Goal: Check status: Check status

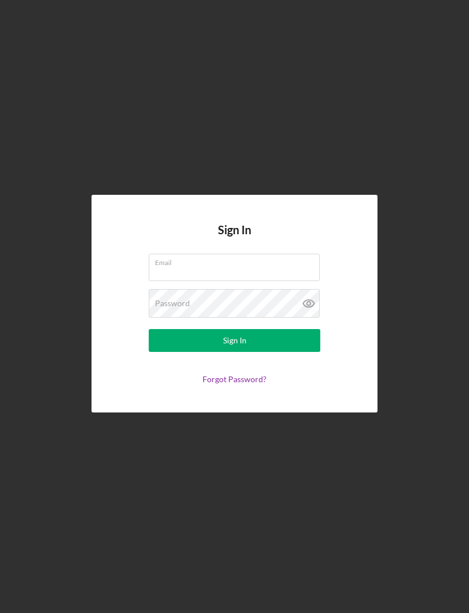
click at [263, 281] on input "Email" at bounding box center [234, 267] width 171 height 27
type input "[EMAIL_ADDRESS][DOMAIN_NAME]"
click at [234, 352] on button "Sign In" at bounding box center [234, 340] width 171 height 23
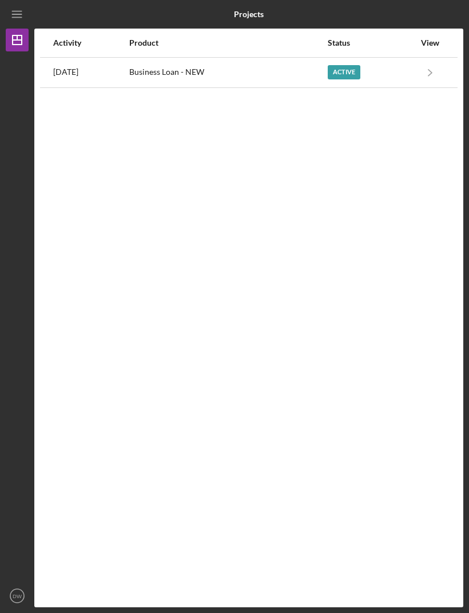
click at [406, 71] on div "Active" at bounding box center [370, 72] width 87 height 29
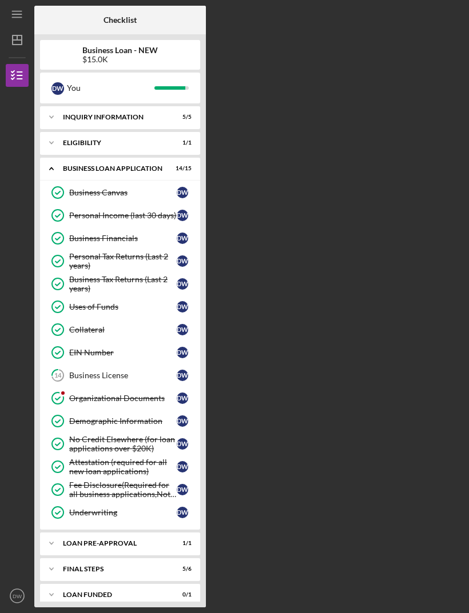
click at [89, 395] on div "Organizational Documents" at bounding box center [122, 398] width 107 height 9
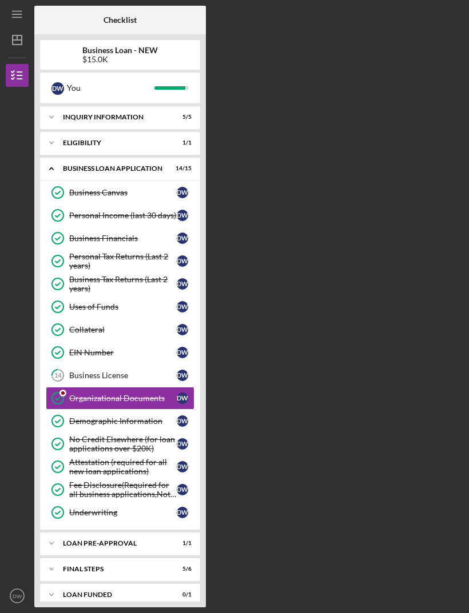
scroll to position [37, 0]
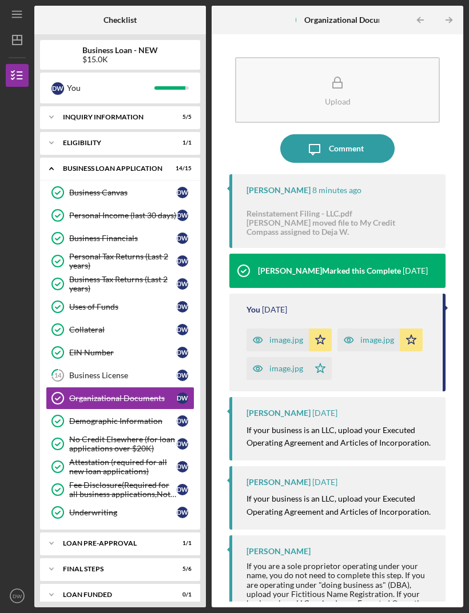
click at [369, 209] on div "Reinstatement Filing - LLC.pdf" at bounding box center [337, 213] width 182 height 9
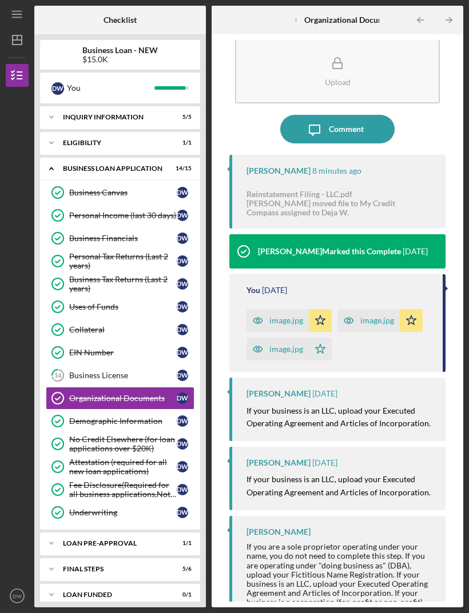
scroll to position [19, 0]
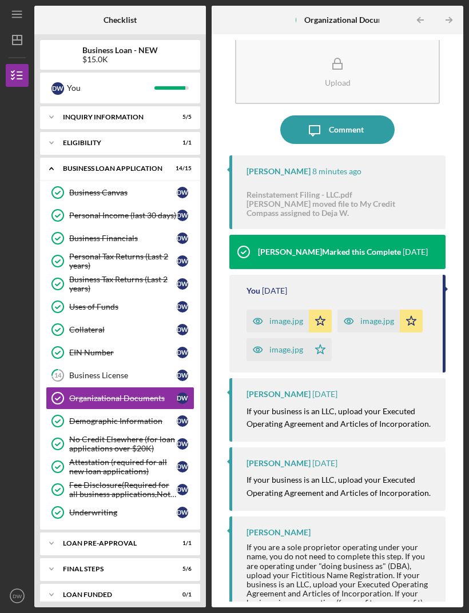
click at [284, 317] on div "image.jpg" at bounding box center [286, 321] width 34 height 9
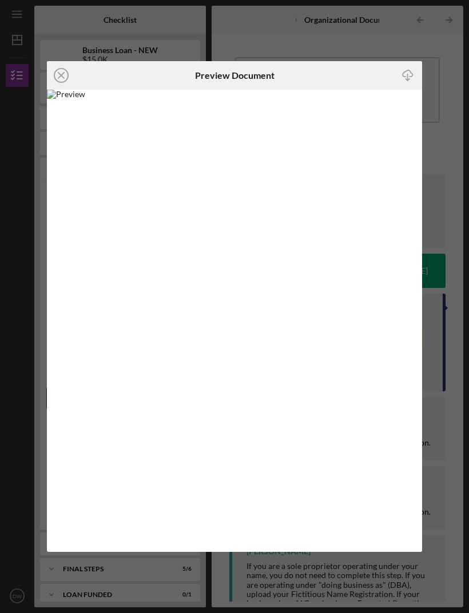
click at [58, 70] on icon "Icon/Close" at bounding box center [61, 75] width 29 height 29
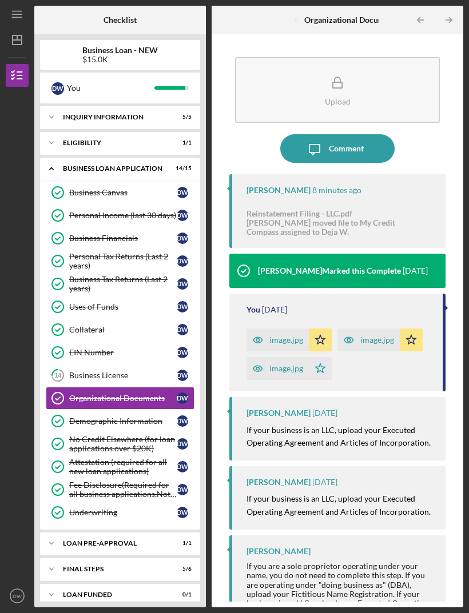
click at [51, 118] on polyline at bounding box center [51, 117] width 3 height 2
click at [80, 563] on div "Loan Pre-Approval" at bounding box center [122, 567] width 107 height 9
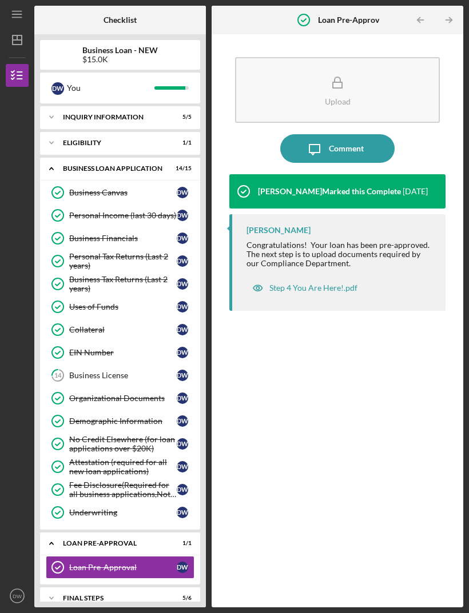
click at [51, 587] on icon "Icon/Expander" at bounding box center [51, 598] width 23 height 23
click at [93, 371] on div "Business License" at bounding box center [122, 375] width 107 height 9
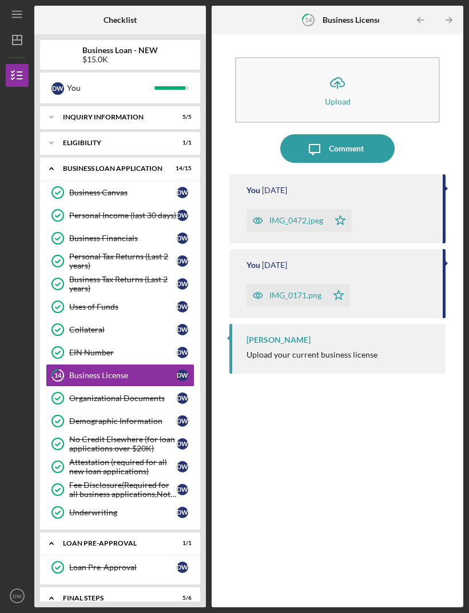
click at [294, 216] on div "IMG_0472.jpeg" at bounding box center [296, 220] width 54 height 9
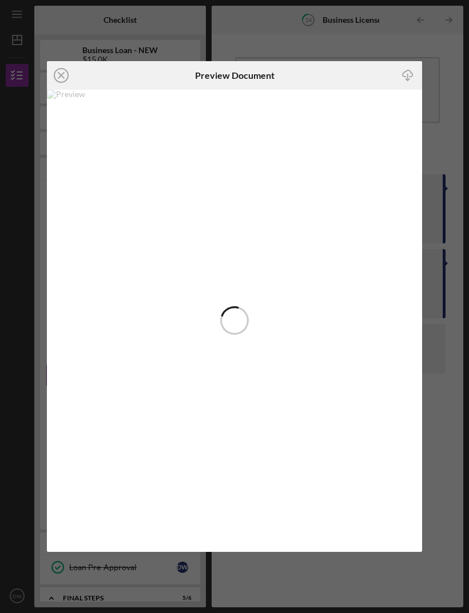
click at [63, 83] on icon "Icon/Close" at bounding box center [61, 75] width 29 height 29
